Goal: Task Accomplishment & Management: Manage account settings

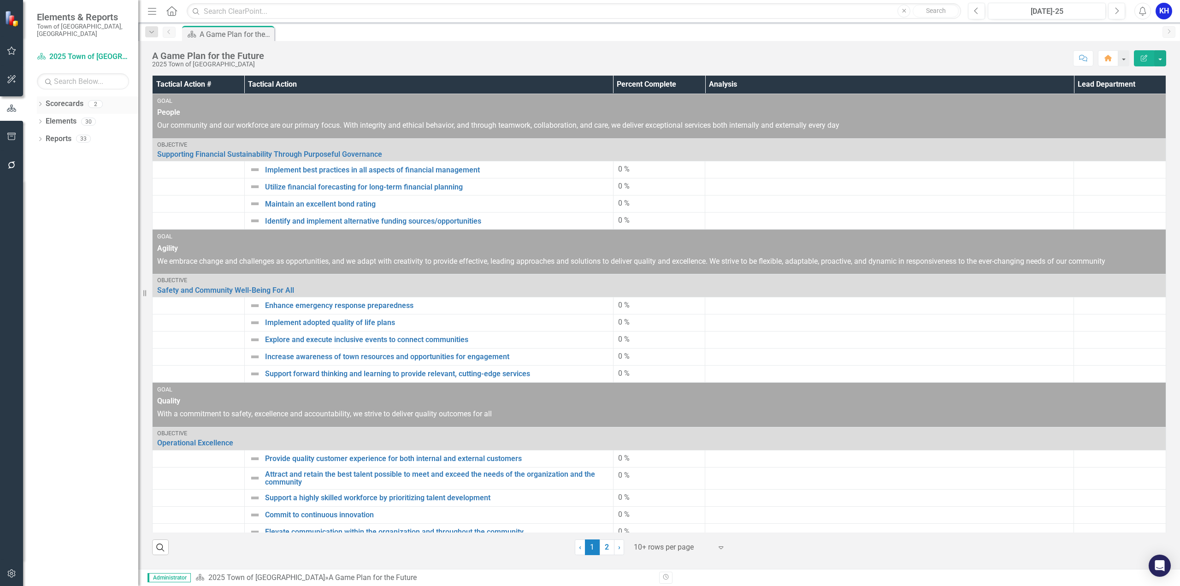
click at [58, 99] on link "Scorecards" at bounding box center [65, 104] width 38 height 11
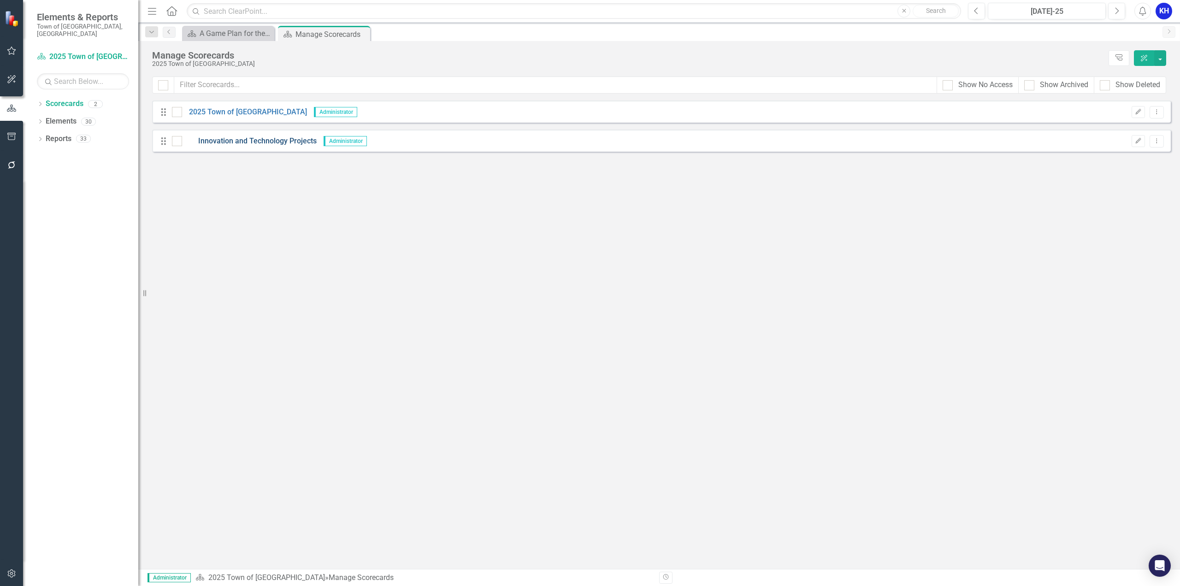
click at [211, 142] on link "Innovation and Technology Projects" at bounding box center [249, 141] width 135 height 11
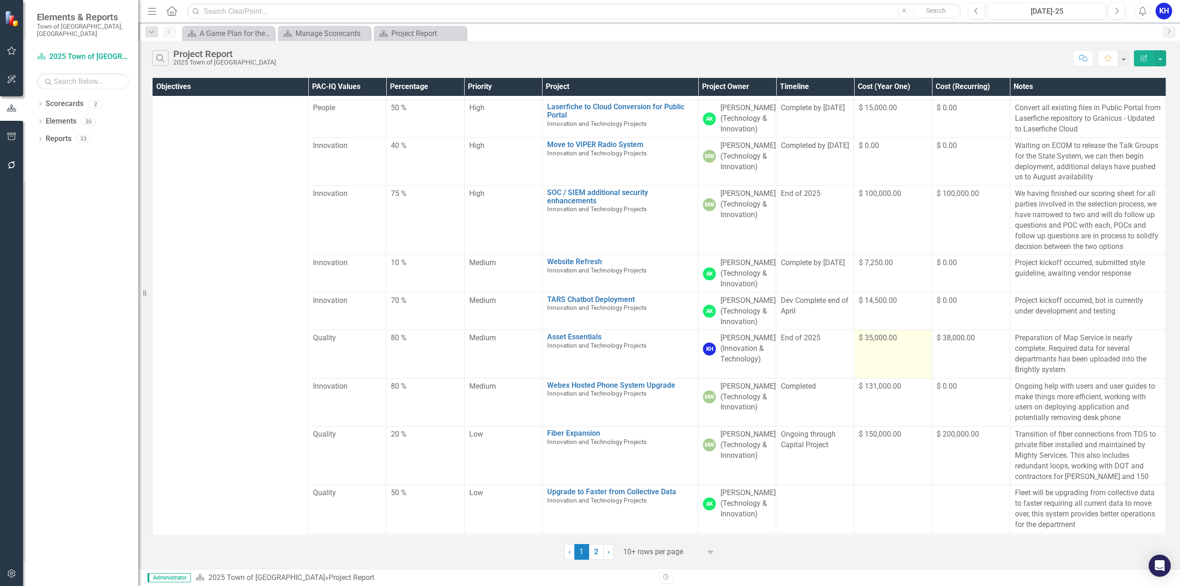
scroll to position [22, 0]
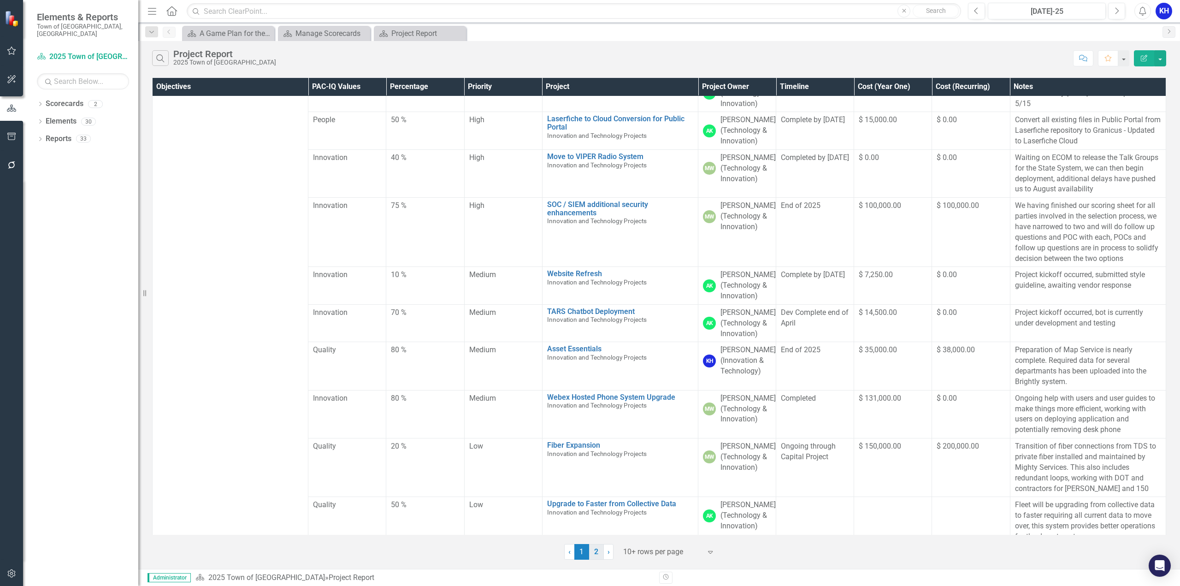
click at [594, 558] on link "2" at bounding box center [596, 552] width 15 height 16
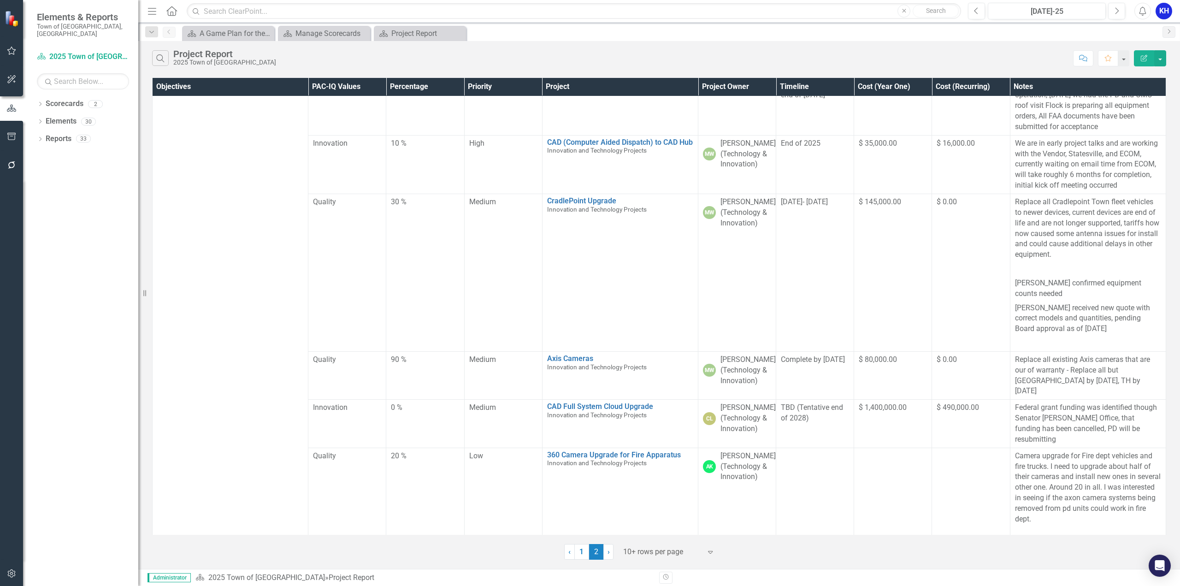
scroll to position [0, 0]
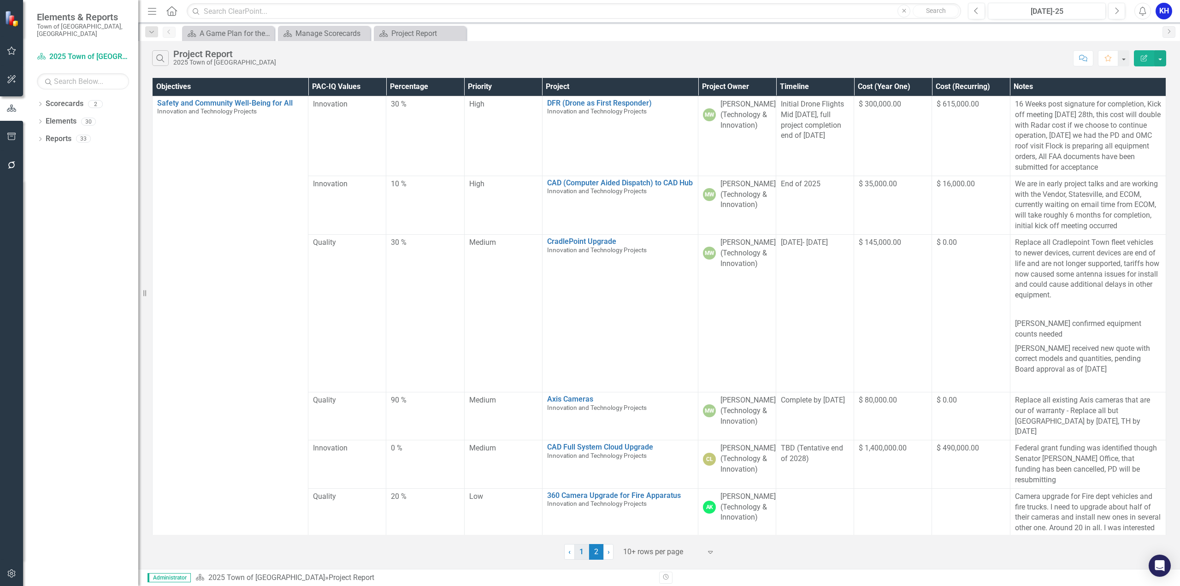
click at [581, 552] on link "1" at bounding box center [581, 552] width 15 height 16
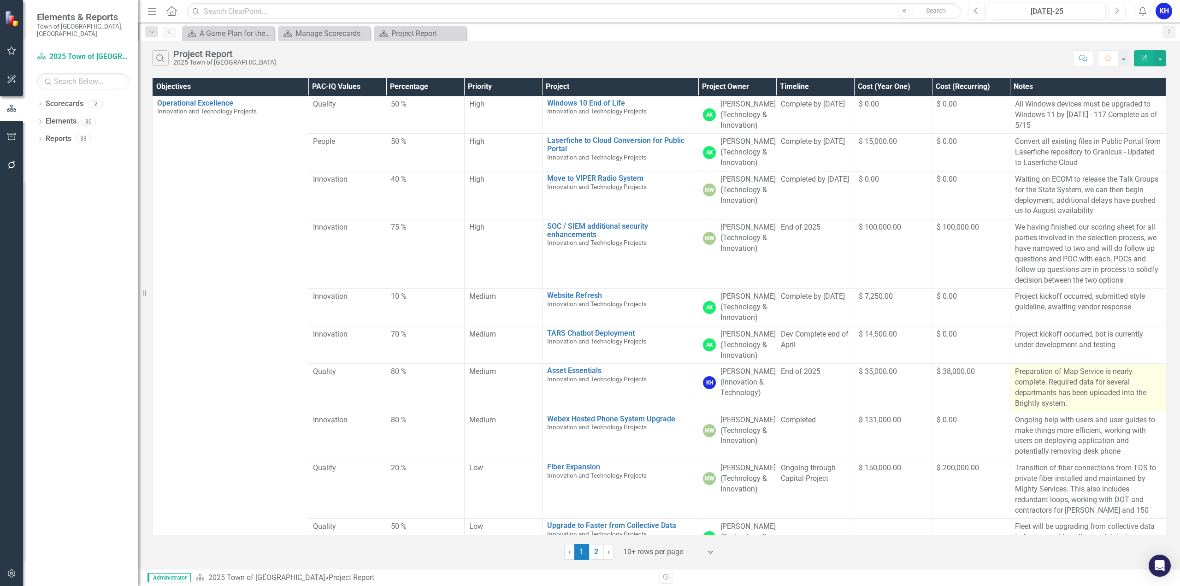
click at [1068, 407] on span "Preparation of Map Service is nearly complete. Required data for several depart…" at bounding box center [1080, 387] width 131 height 41
click at [1157, 58] on button "button" at bounding box center [1160, 58] width 12 height 16
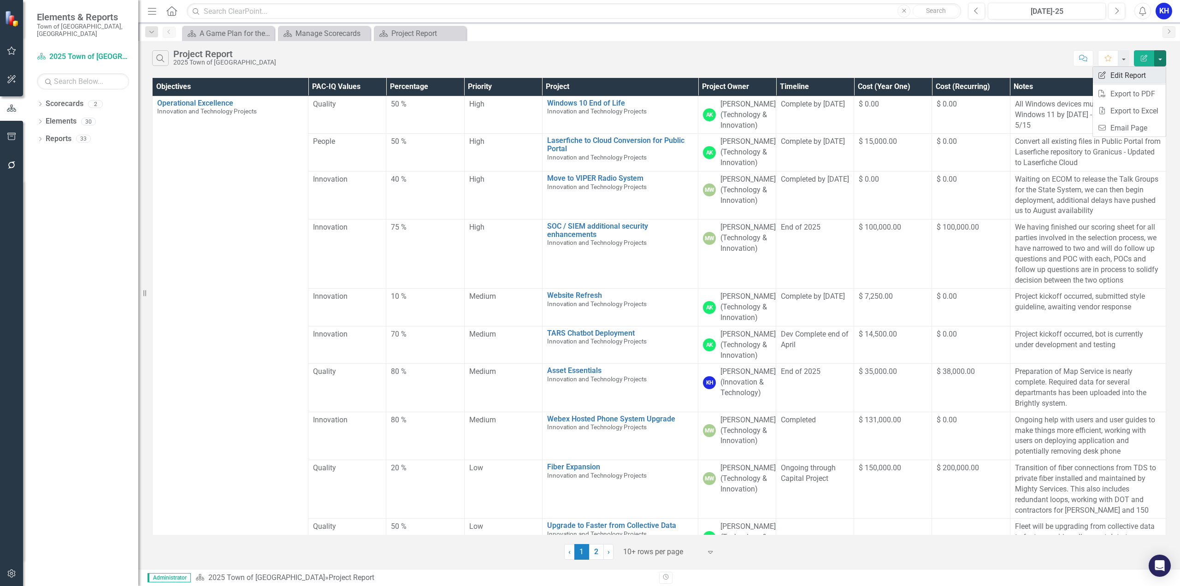
click at [1137, 78] on link "Edit Report Edit Report" at bounding box center [1128, 75] width 73 height 17
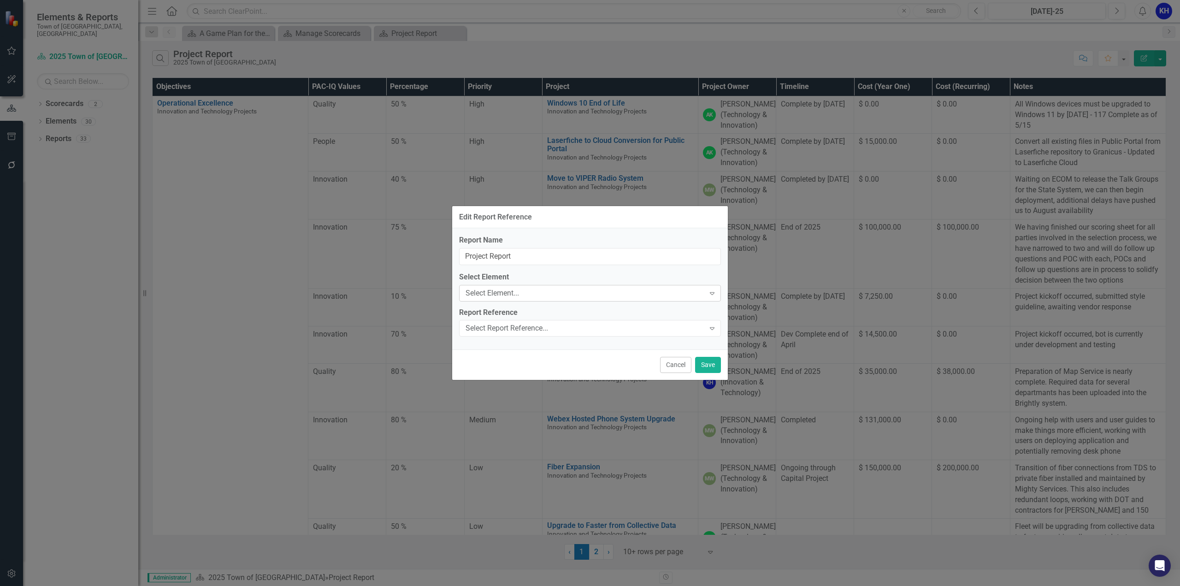
click at [708, 293] on icon "Expand" at bounding box center [711, 292] width 9 height 7
click at [668, 219] on div "Edit Report Reference" at bounding box center [590, 217] width 276 height 23
click at [665, 361] on button "Cancel" at bounding box center [675, 365] width 31 height 16
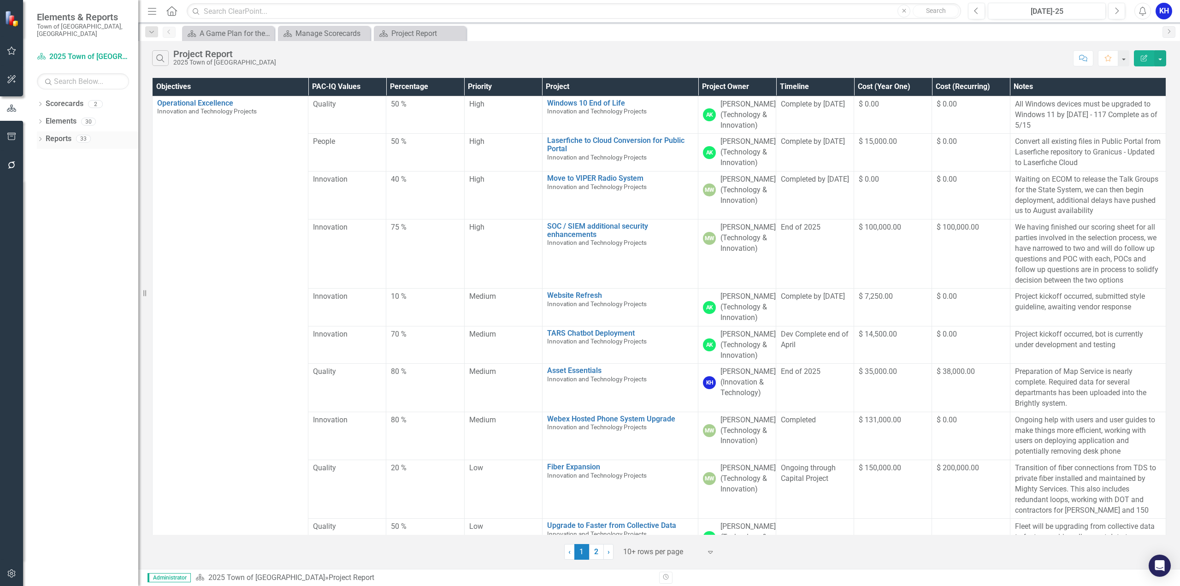
click at [53, 134] on link "Reports" at bounding box center [59, 139] width 26 height 11
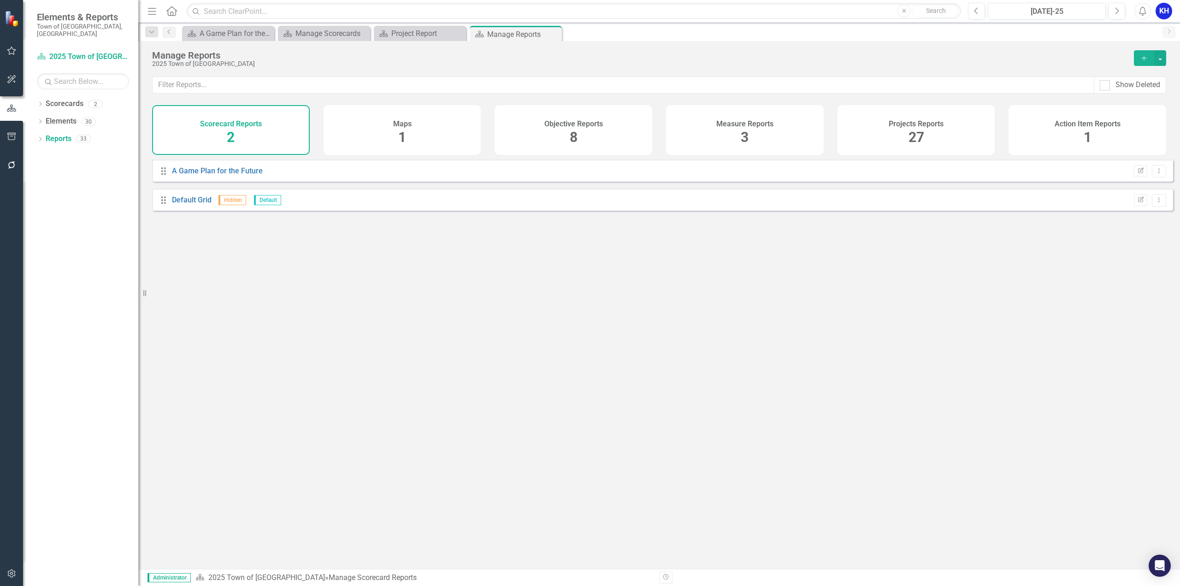
click at [559, 132] on div "Objective Reports 8" at bounding box center [573, 130] width 158 height 50
